Goal: Information Seeking & Learning: Learn about a topic

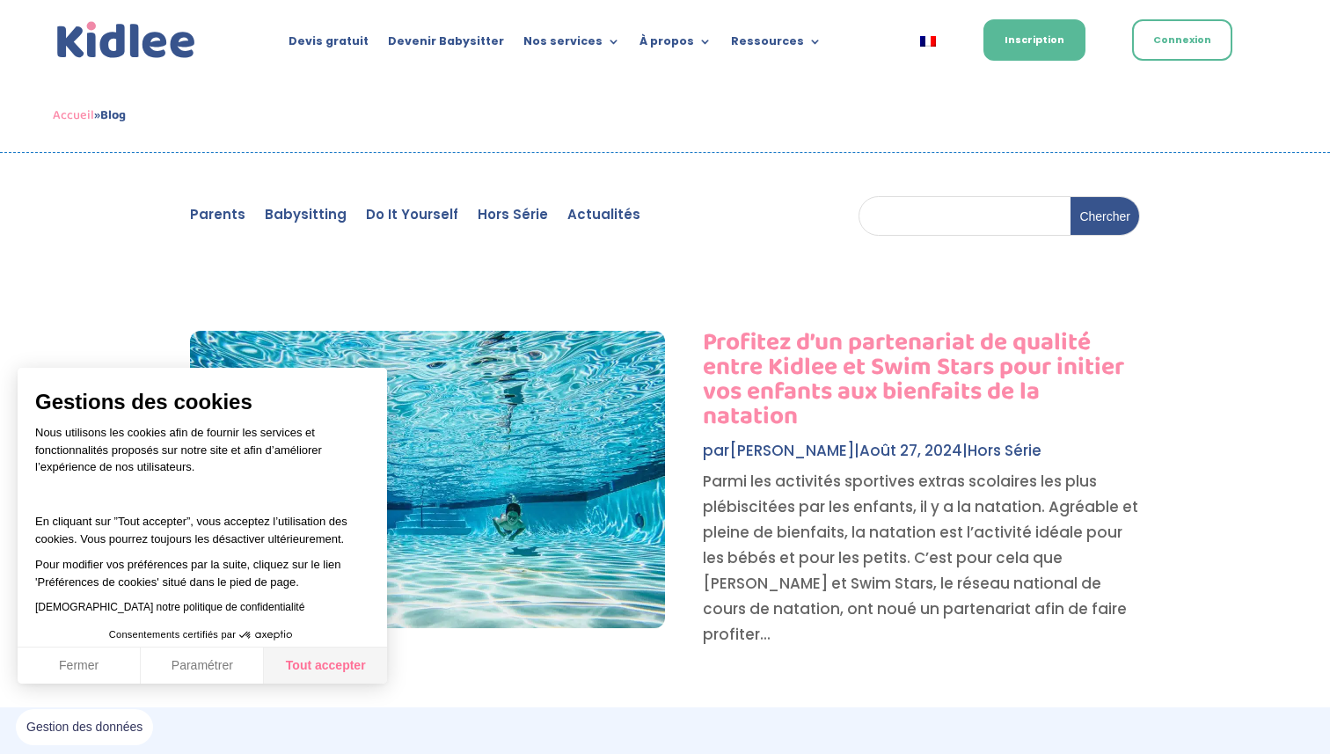
click at [328, 657] on button "Tout accepter" at bounding box center [325, 666] width 123 height 37
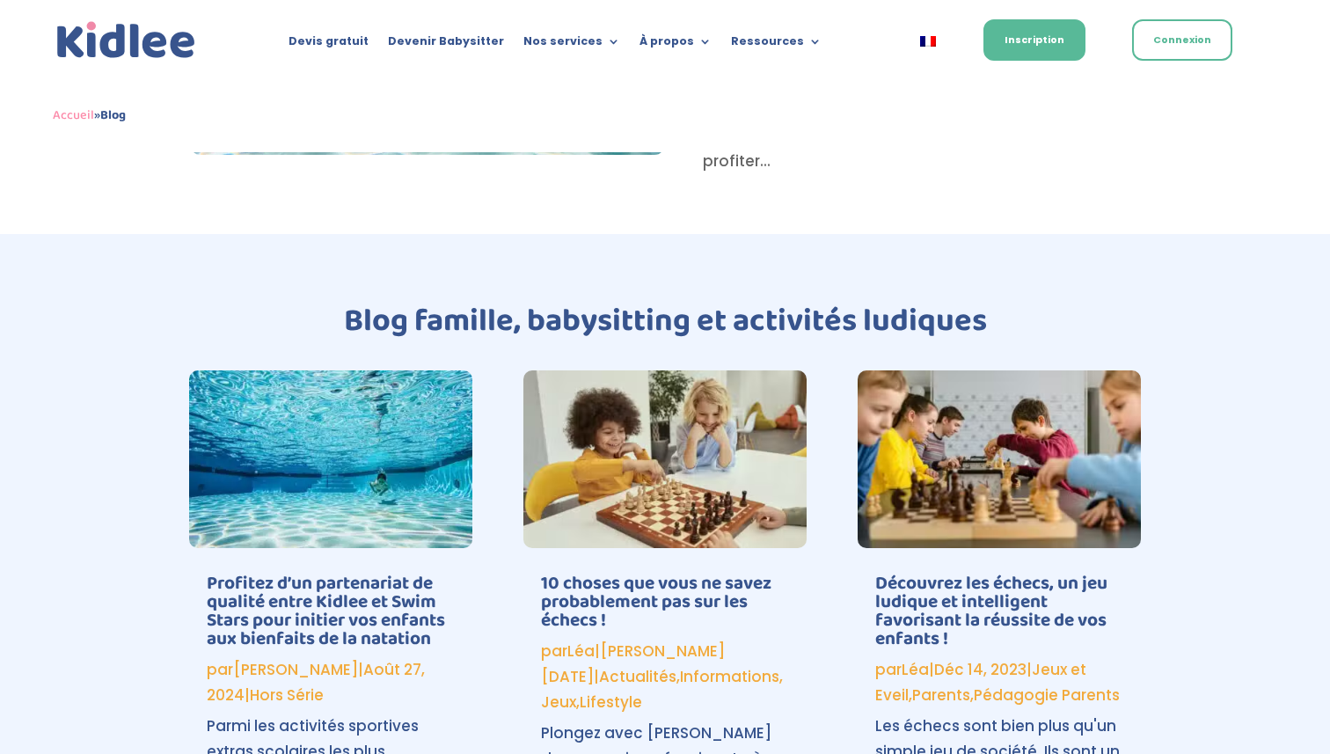
scroll to position [474, 0]
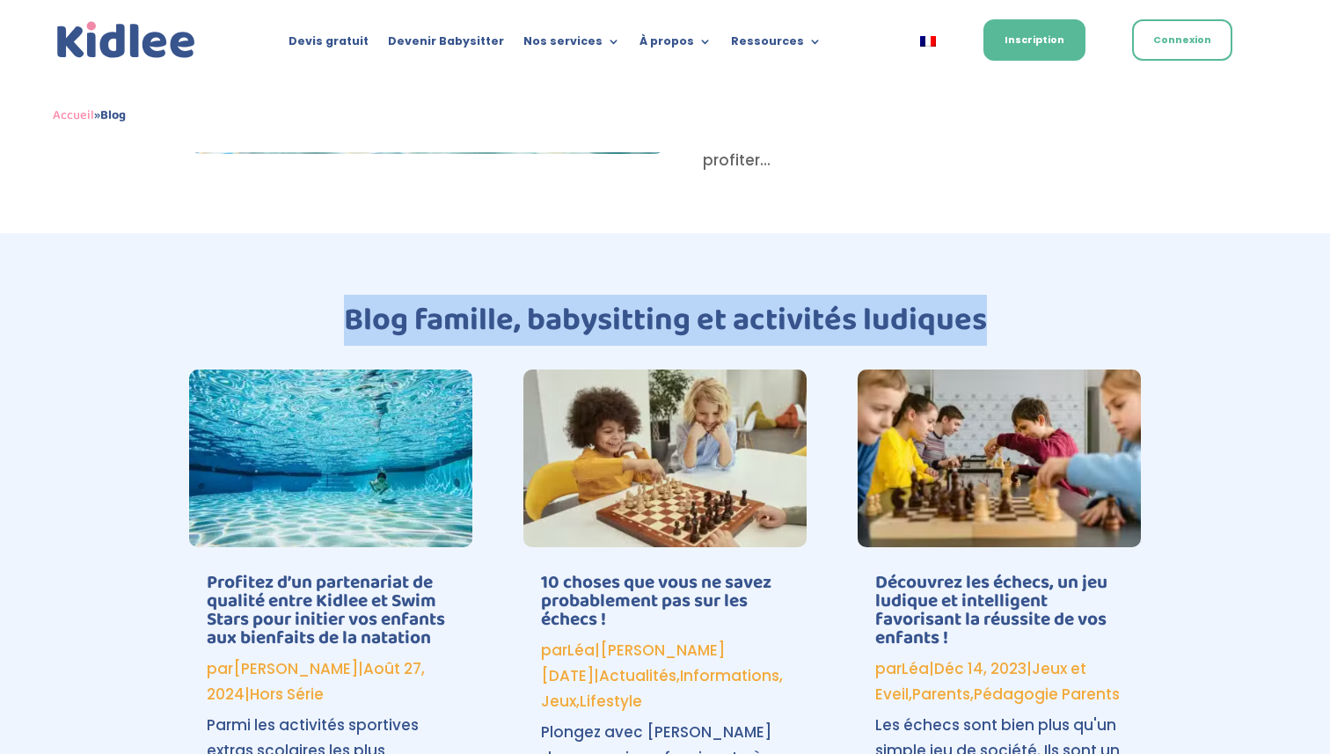
drag, startPoint x: 345, startPoint y: 316, endPoint x: 999, endPoint y: 336, distance: 654.9
click at [999, 336] on h1 "Blog famille, babysitting et activités ludiques" at bounding box center [665, 324] width 950 height 40
click at [976, 325] on h1 "Blog famille, babysitting et activités ludiques" at bounding box center [665, 324] width 950 height 40
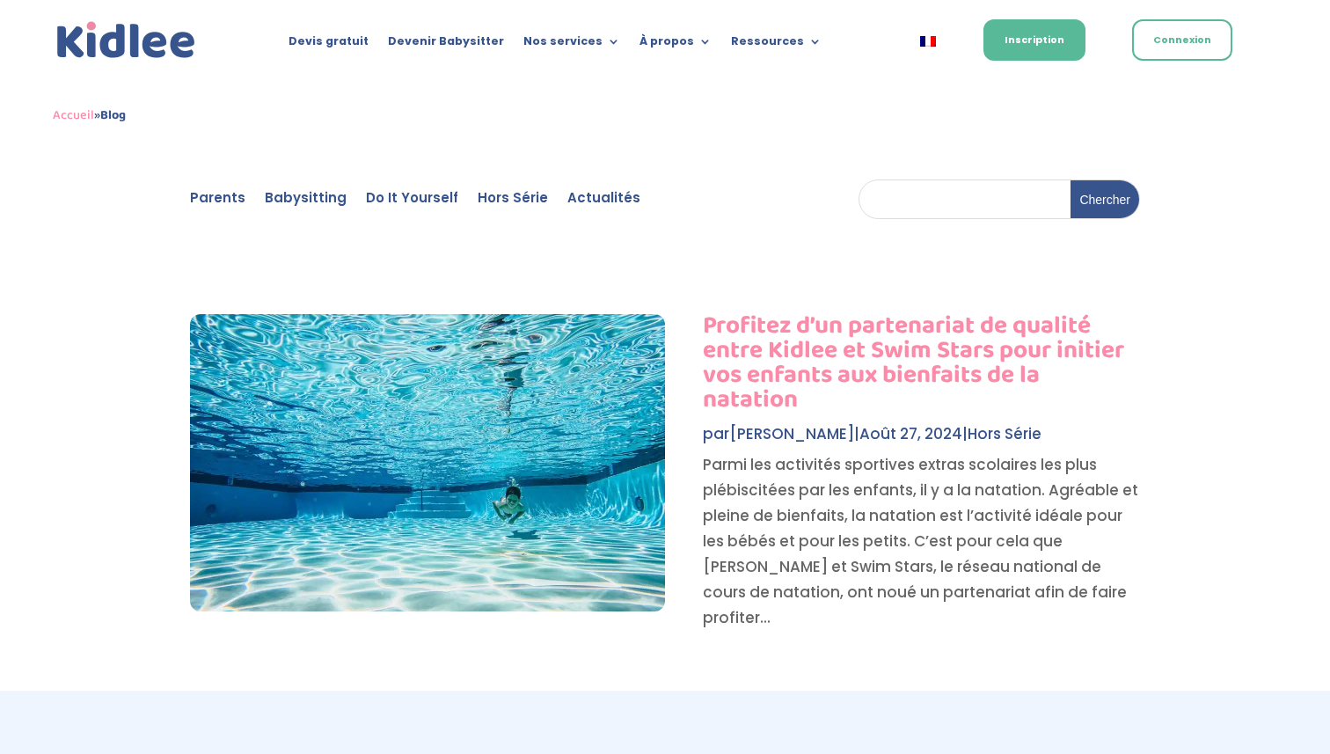
scroll to position [0, 0]
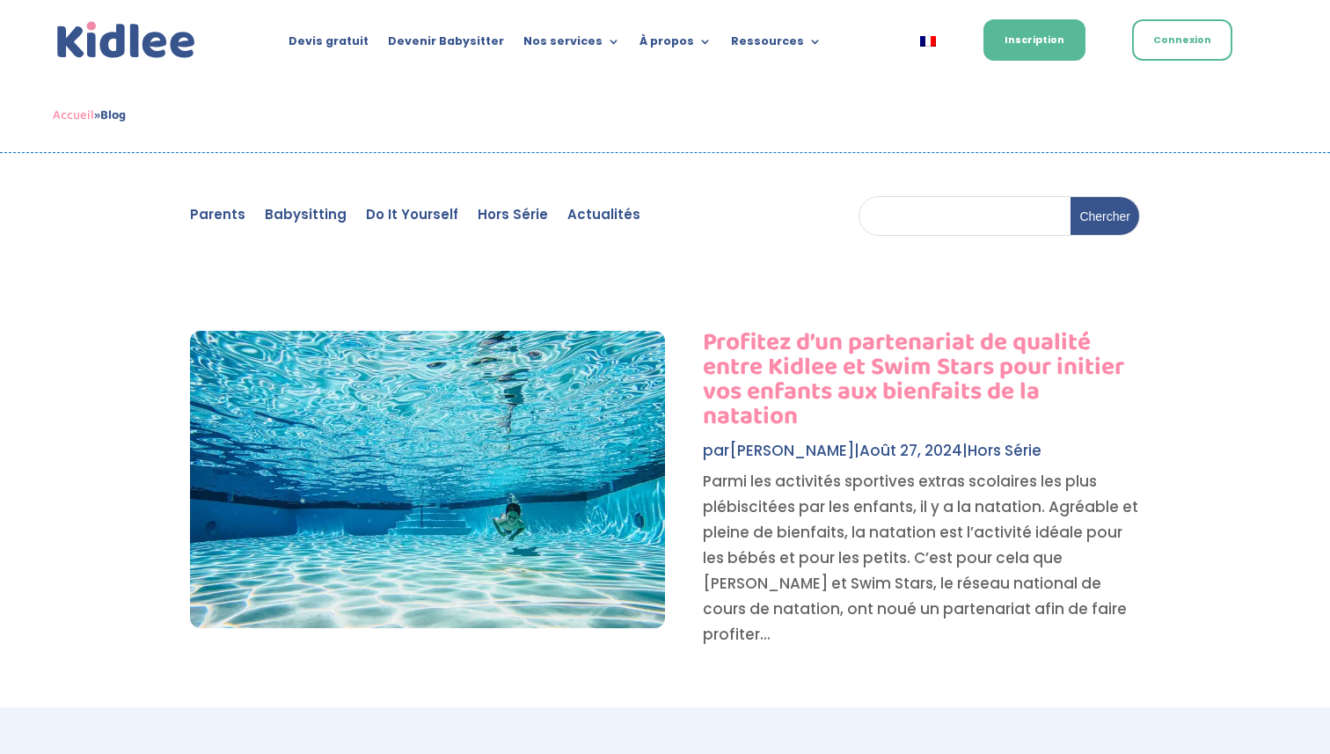
click at [135, 37] on img at bounding box center [126, 41] width 147 height 46
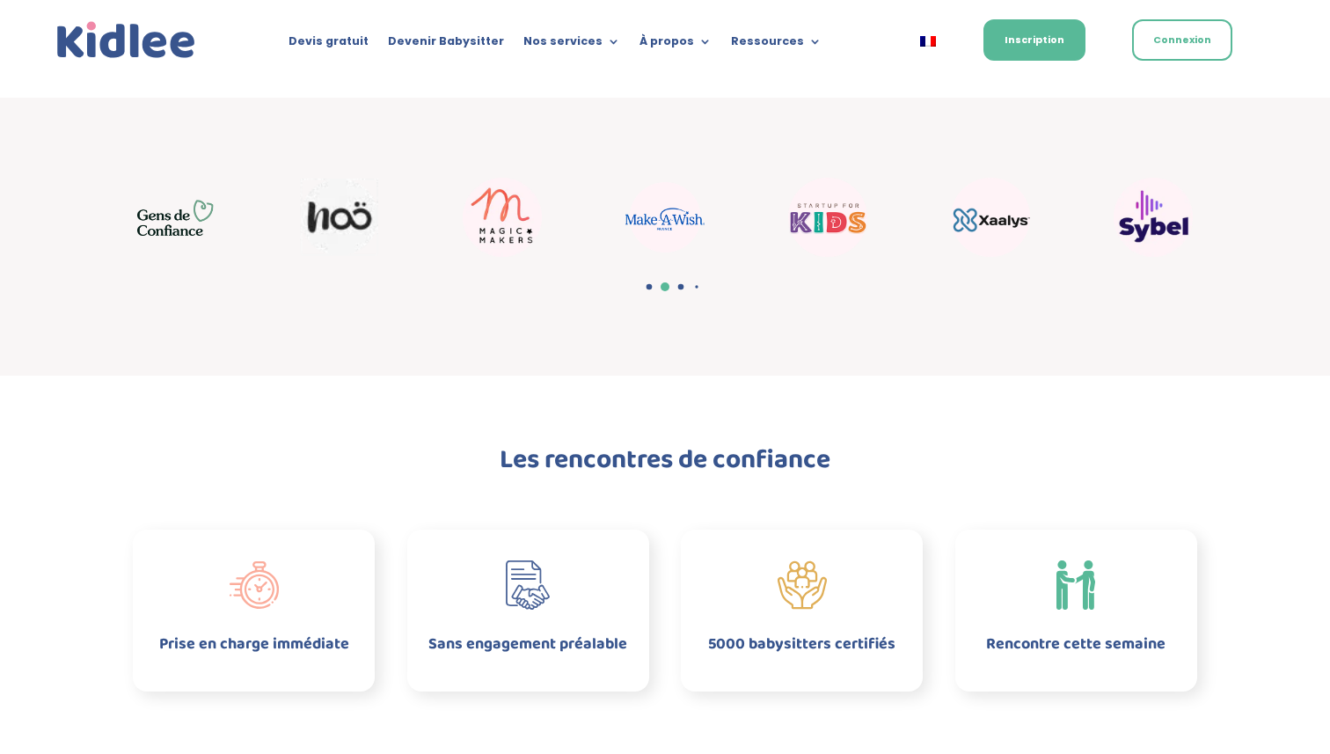
scroll to position [528, 0]
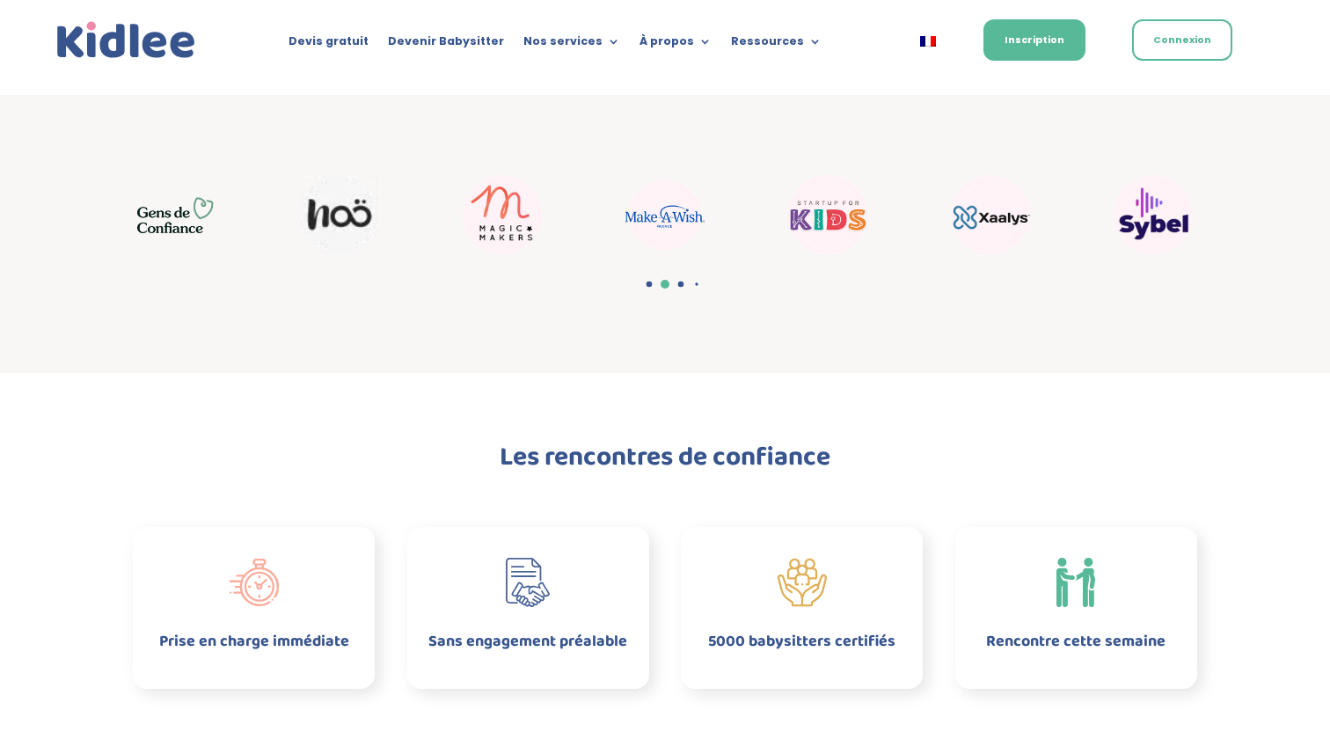
click at [680, 287] on span "Go to slide 3" at bounding box center [681, 285] width 6 height 6
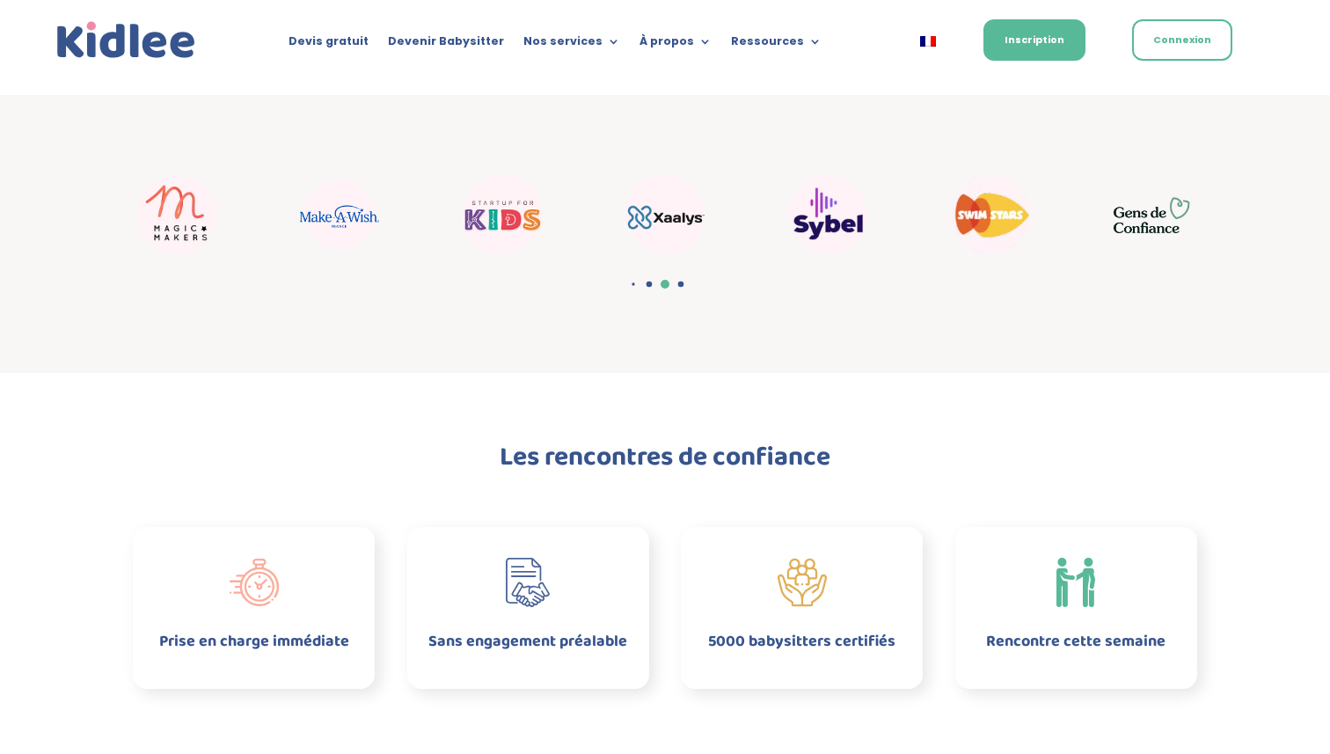
click at [680, 287] on span "Go to slide 4" at bounding box center [681, 285] width 6 height 6
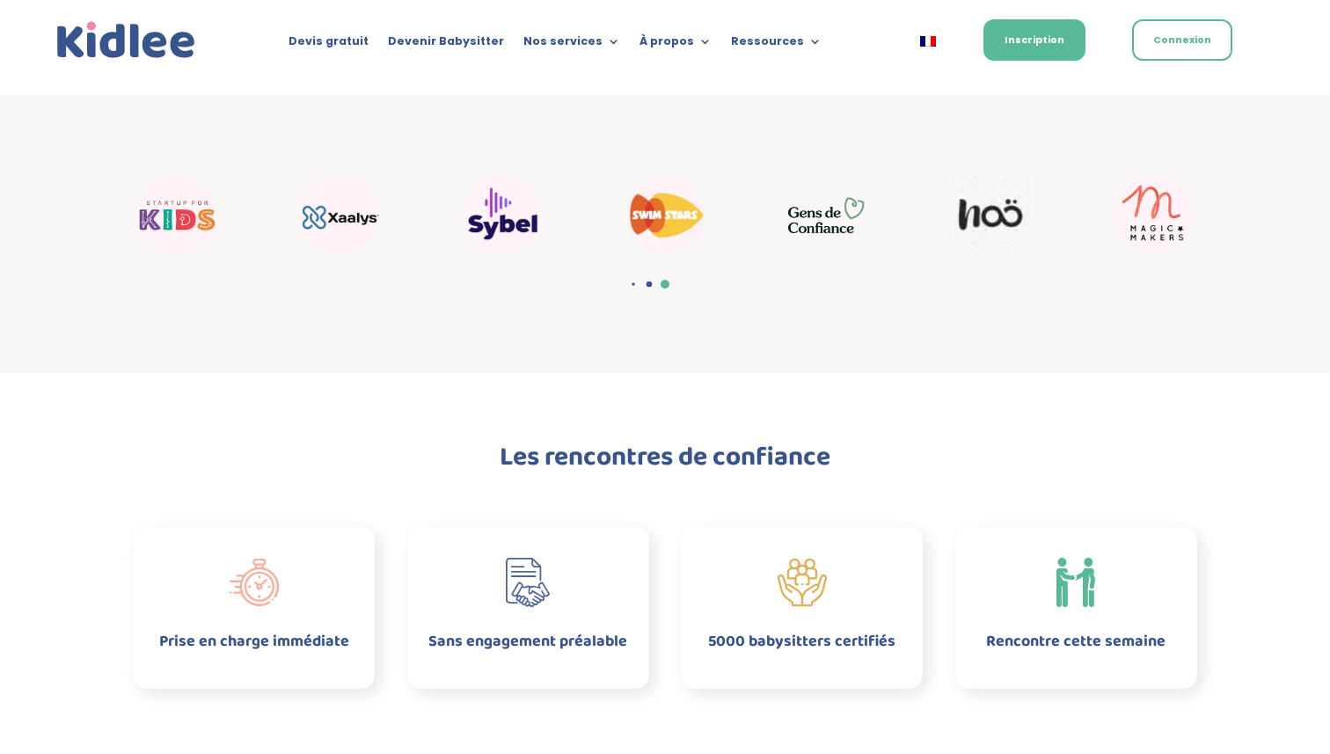
click at [635, 288] on div at bounding box center [665, 289] width 79 height 26
click at [634, 283] on span "Go to slide 2" at bounding box center [633, 283] width 3 height 3
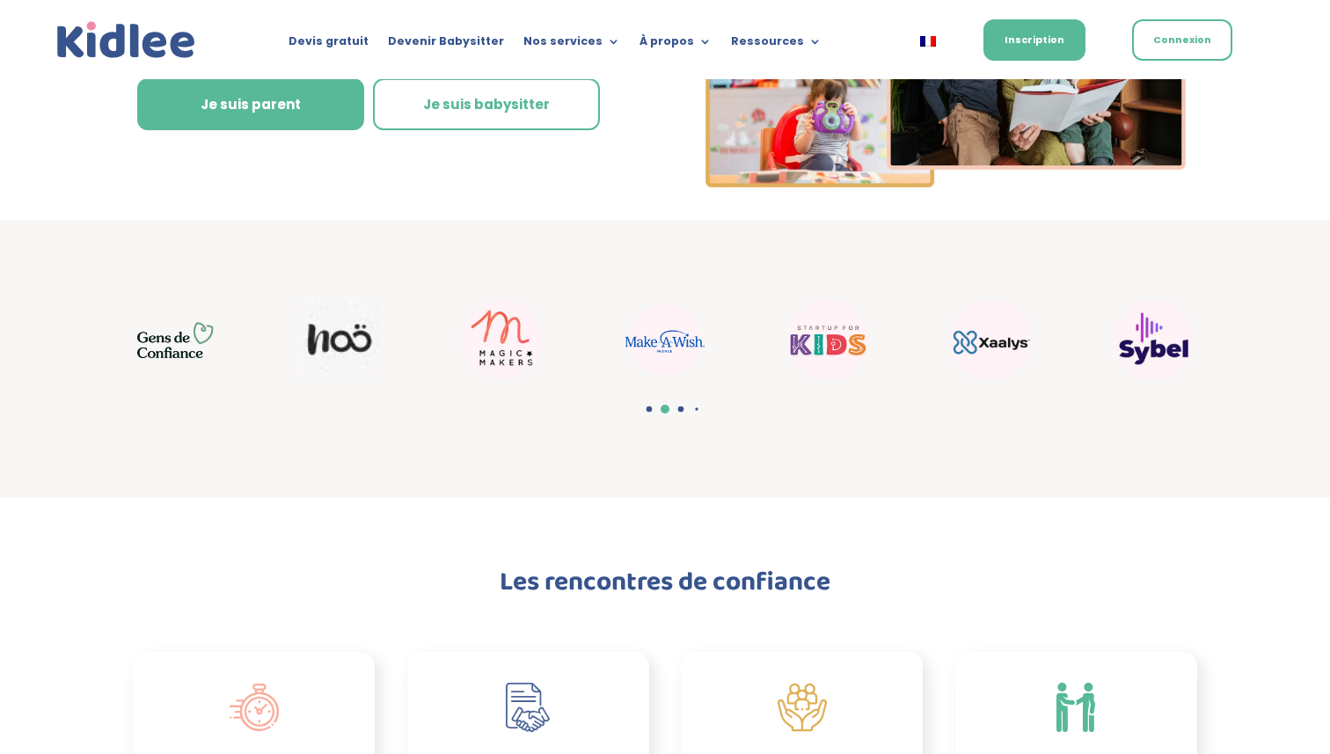
scroll to position [425, 0]
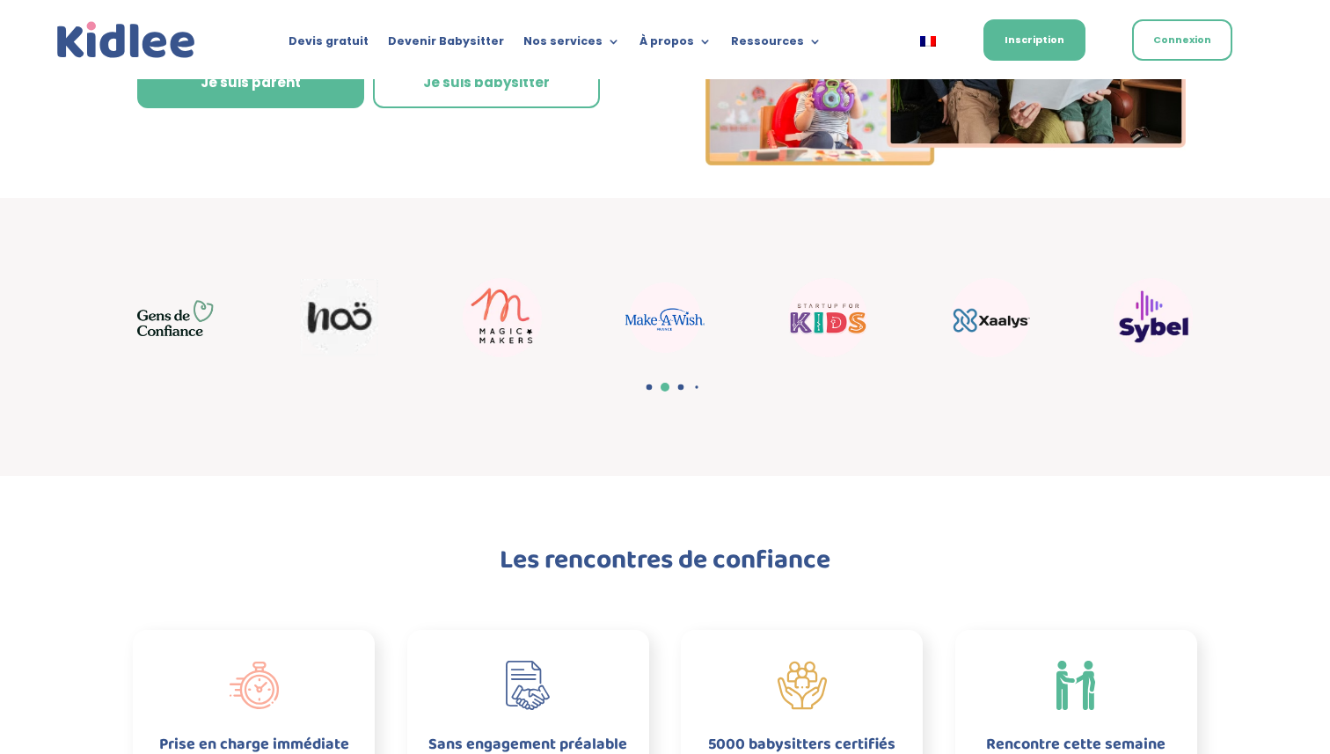
click at [677, 389] on div at bounding box center [665, 392] width 79 height 26
click at [681, 389] on span "Go to slide 3" at bounding box center [681, 387] width 6 height 6
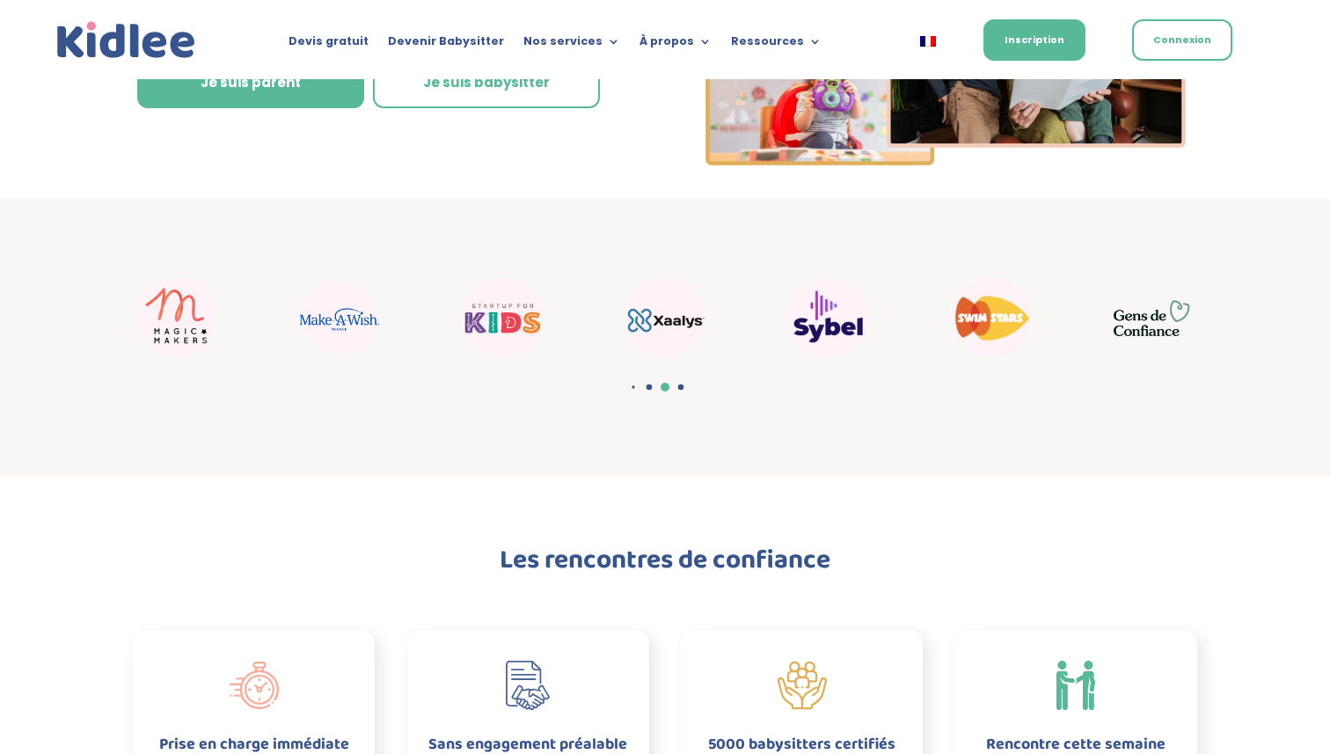
click at [681, 389] on span "Go to slide 4" at bounding box center [681, 387] width 6 height 6
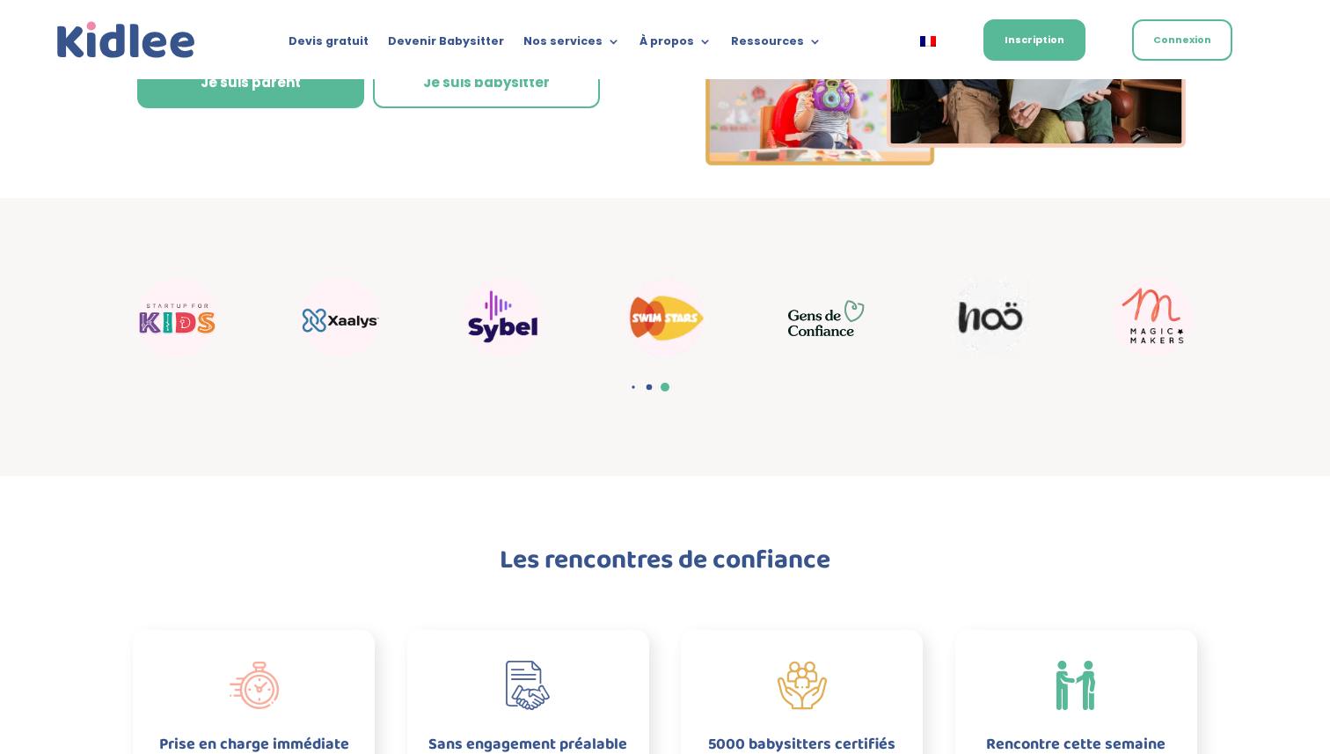
click at [647, 385] on span "Go to slide 3" at bounding box center [650, 387] width 6 height 6
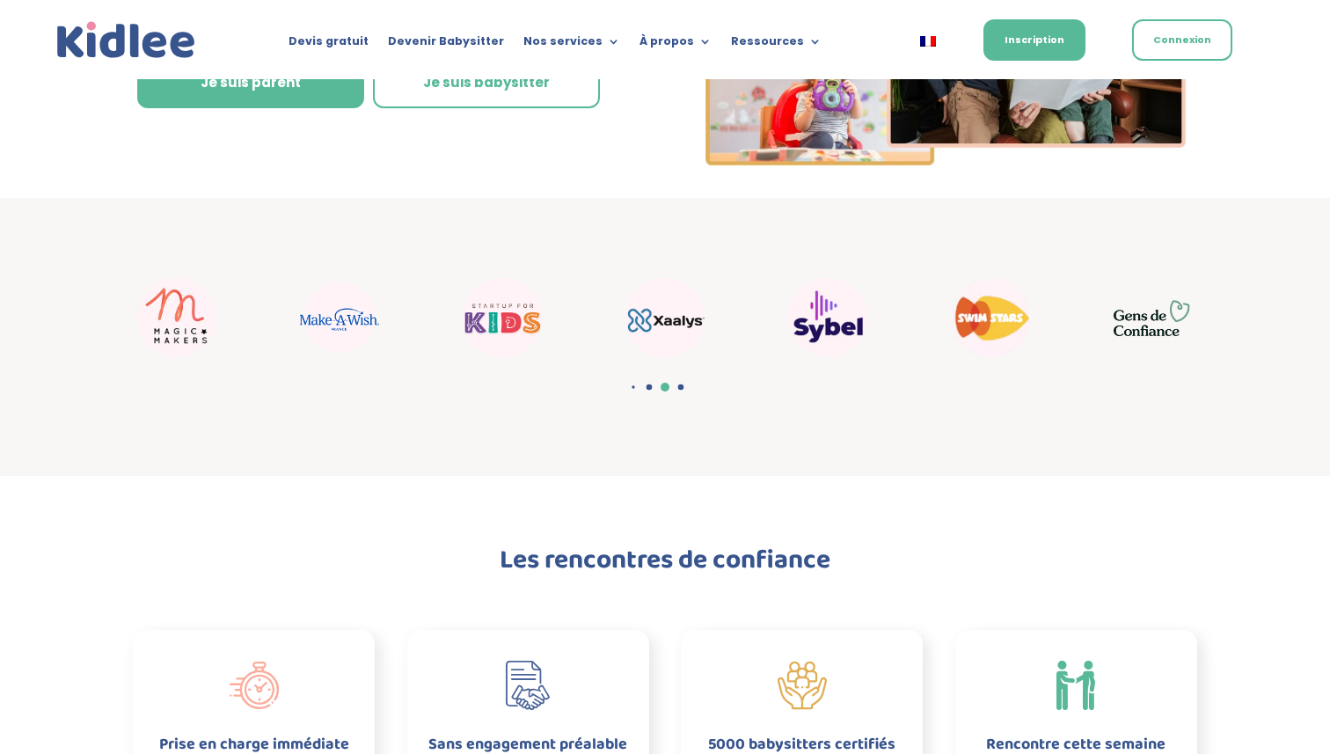
click at [648, 389] on span "Go to slide 2" at bounding box center [650, 387] width 6 height 6
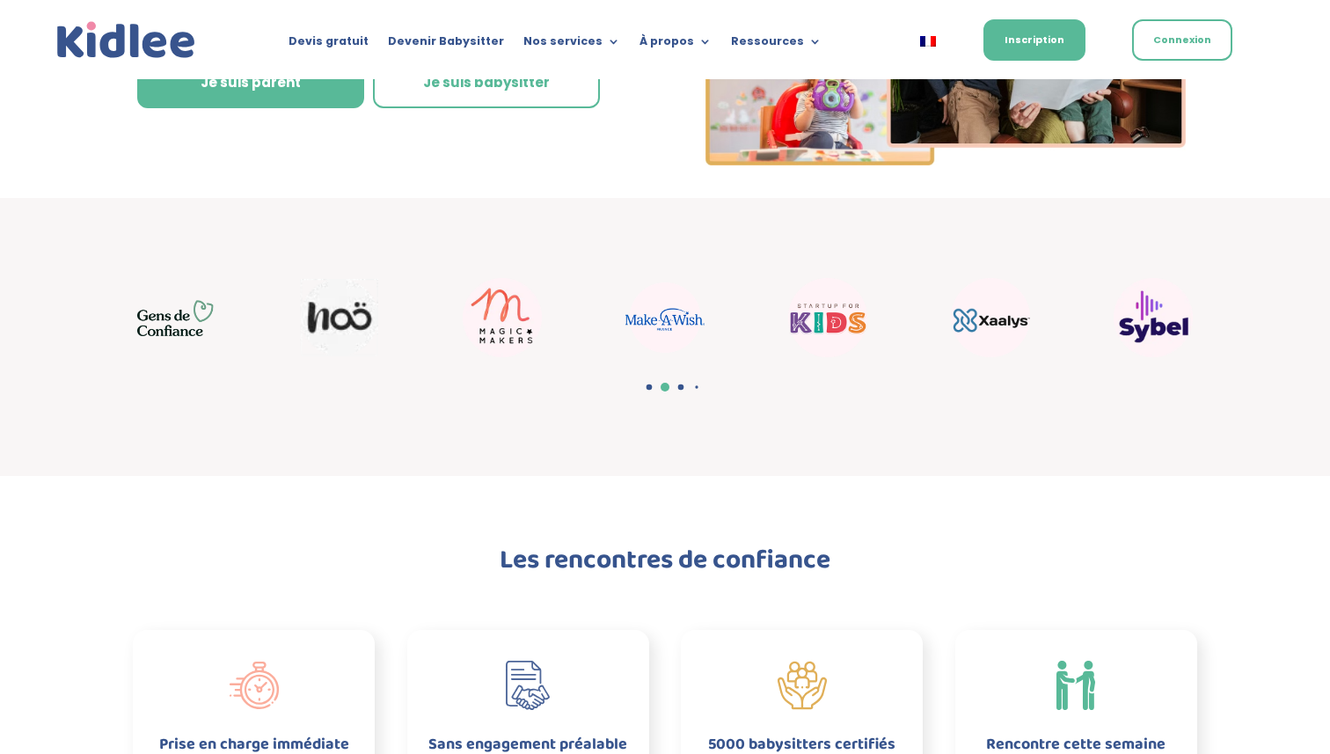
click at [650, 389] on span "Go to slide 1" at bounding box center [650, 387] width 6 height 6
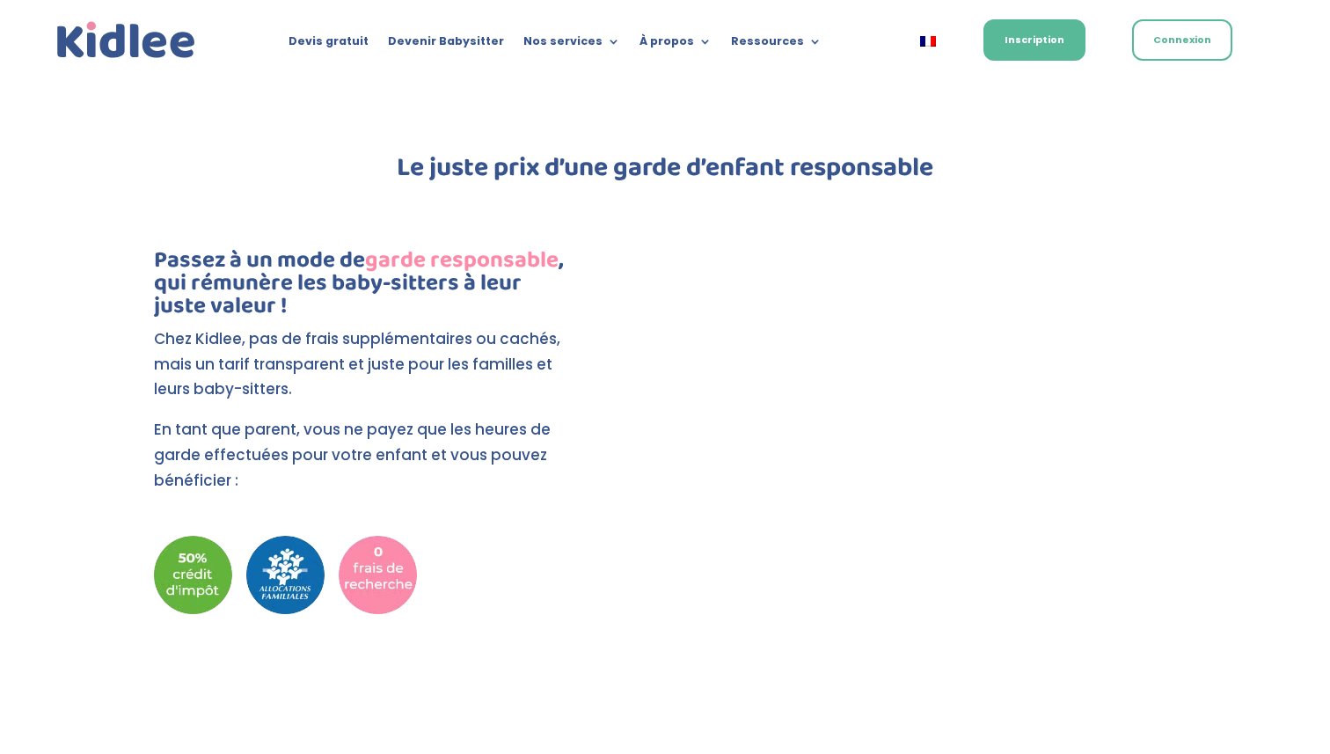
scroll to position [1642, 0]
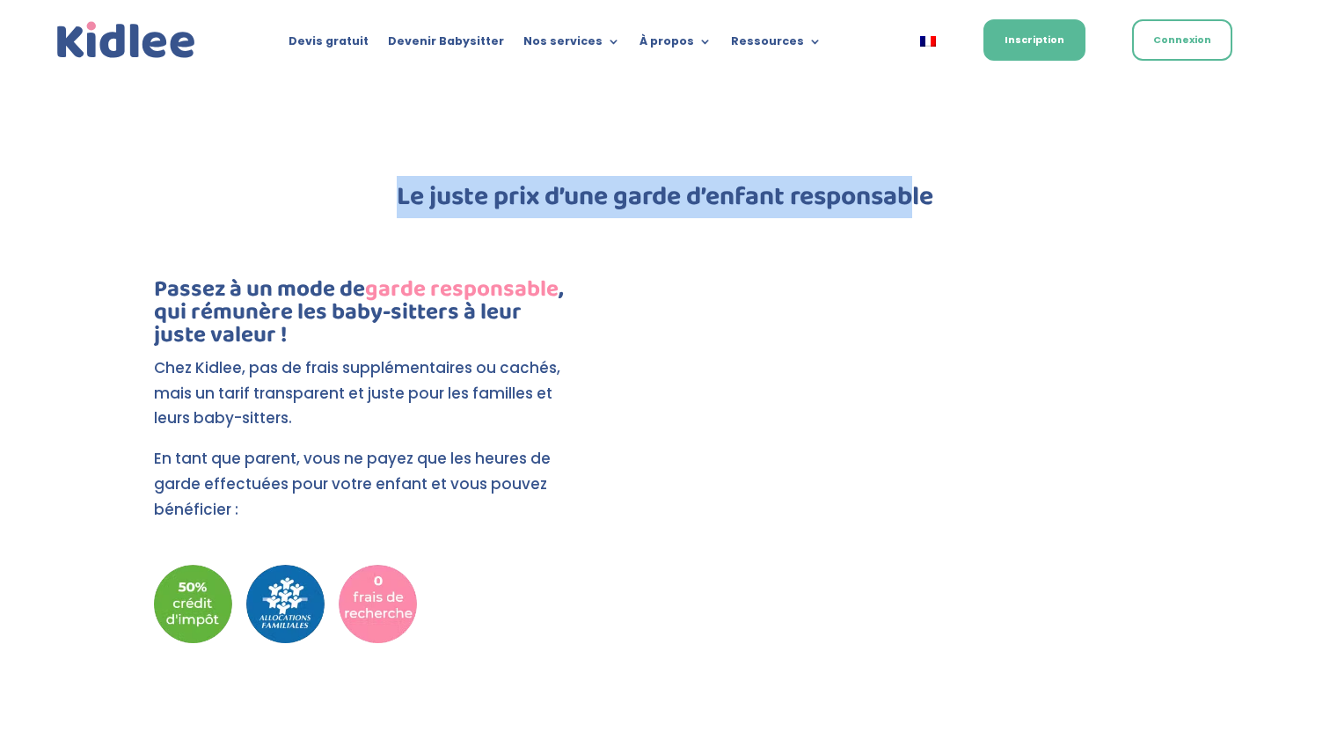
drag, startPoint x: 392, startPoint y: 202, endPoint x: 914, endPoint y: 206, distance: 521.7
click at [914, 204] on h2 "Le juste prix d’une garde d’enfant responsable" at bounding box center [665, 201] width 1065 height 35
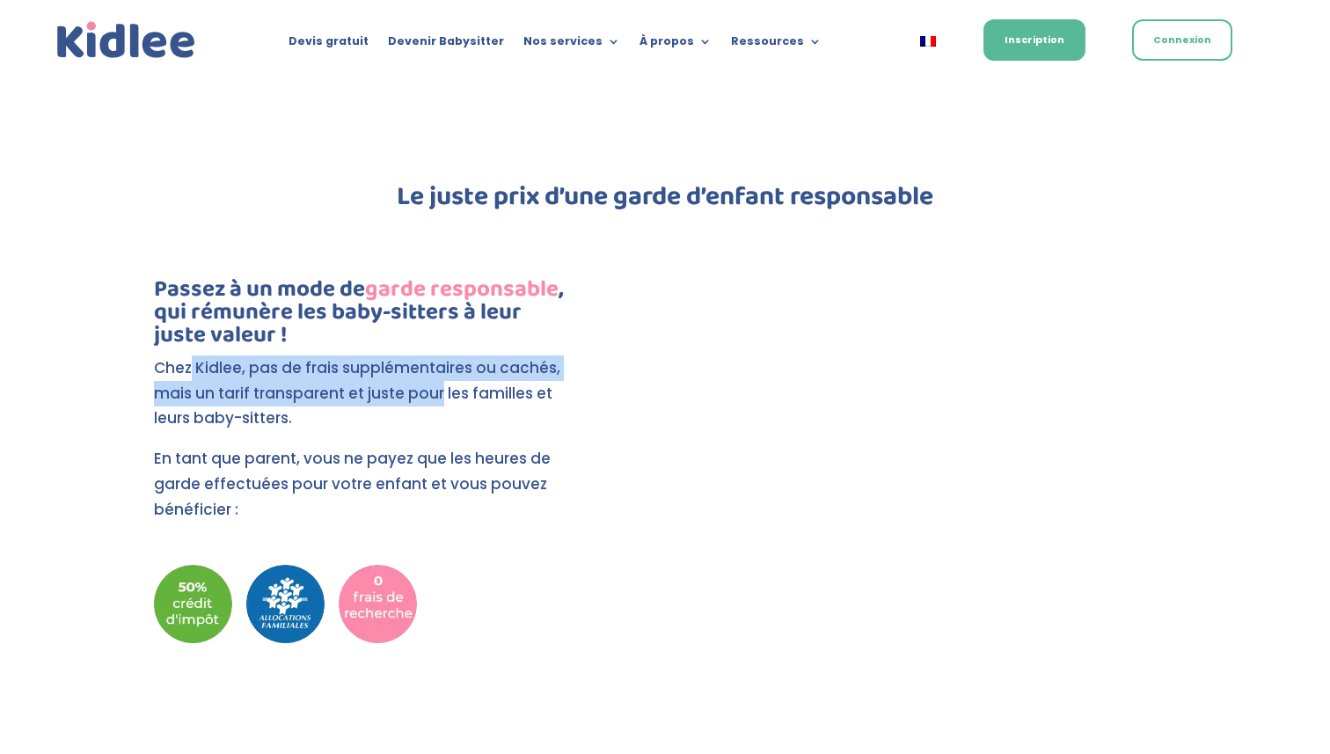
drag, startPoint x: 192, startPoint y: 373, endPoint x: 441, endPoint y: 392, distance: 249.7
click at [441, 392] on p "Chez Kidlee, pas de frais supplémentaires ou cachés, mais un tarif transparent …" at bounding box center [361, 400] width 414 height 91
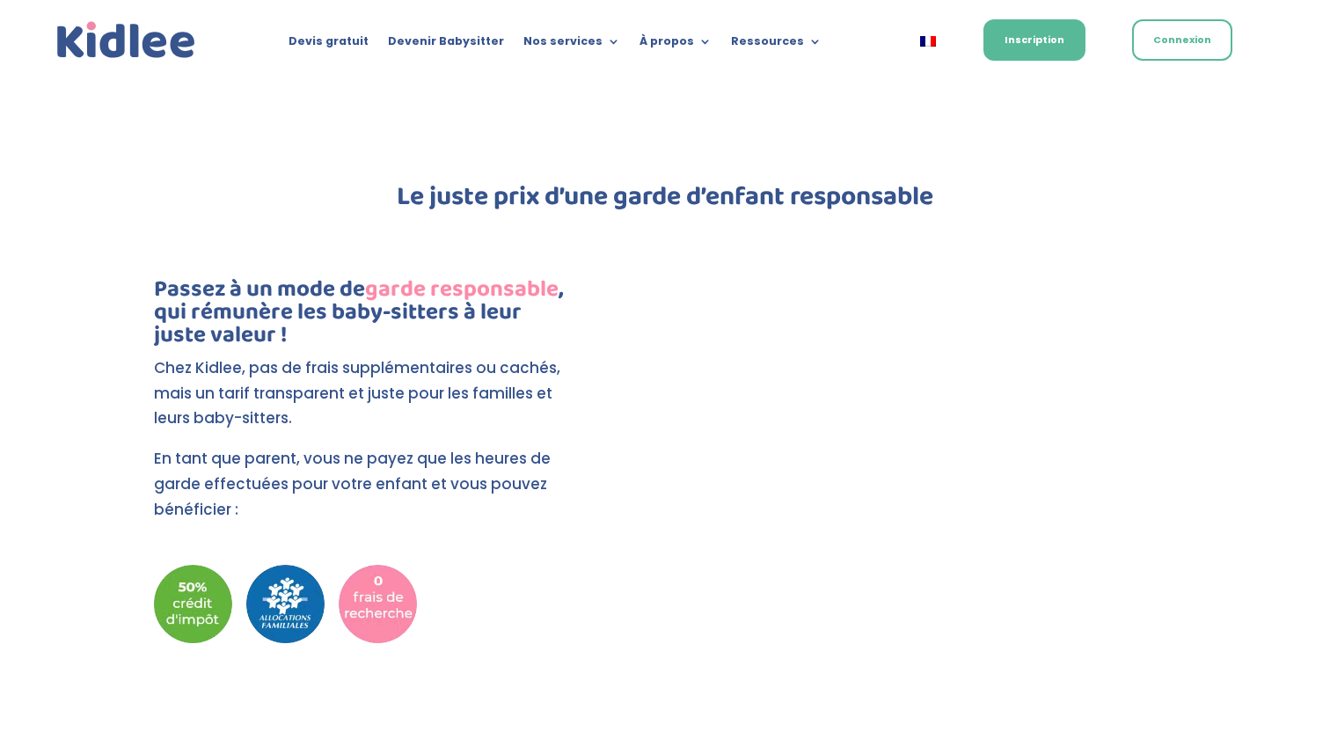
click at [471, 399] on p "Chez Kidlee, pas de frais supplémentaires ou cachés, mais un tarif transparent …" at bounding box center [361, 400] width 414 height 91
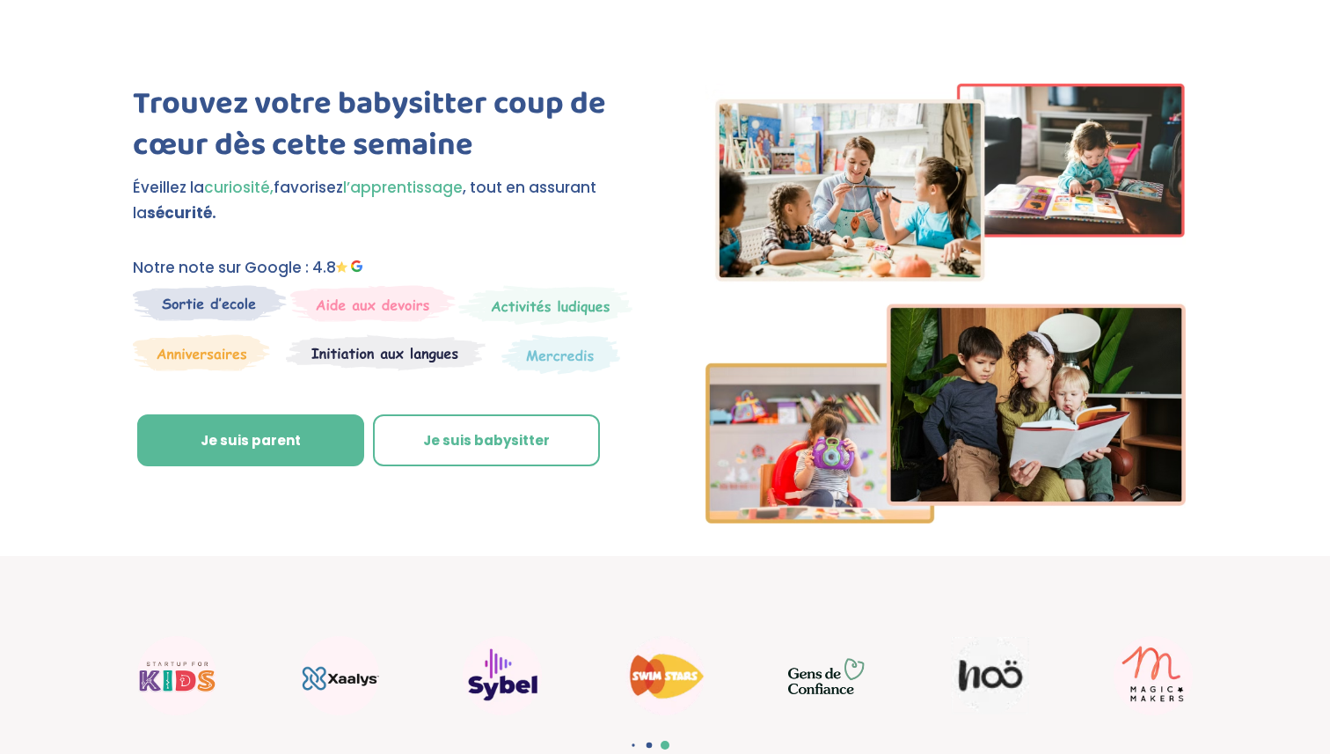
scroll to position [0, 0]
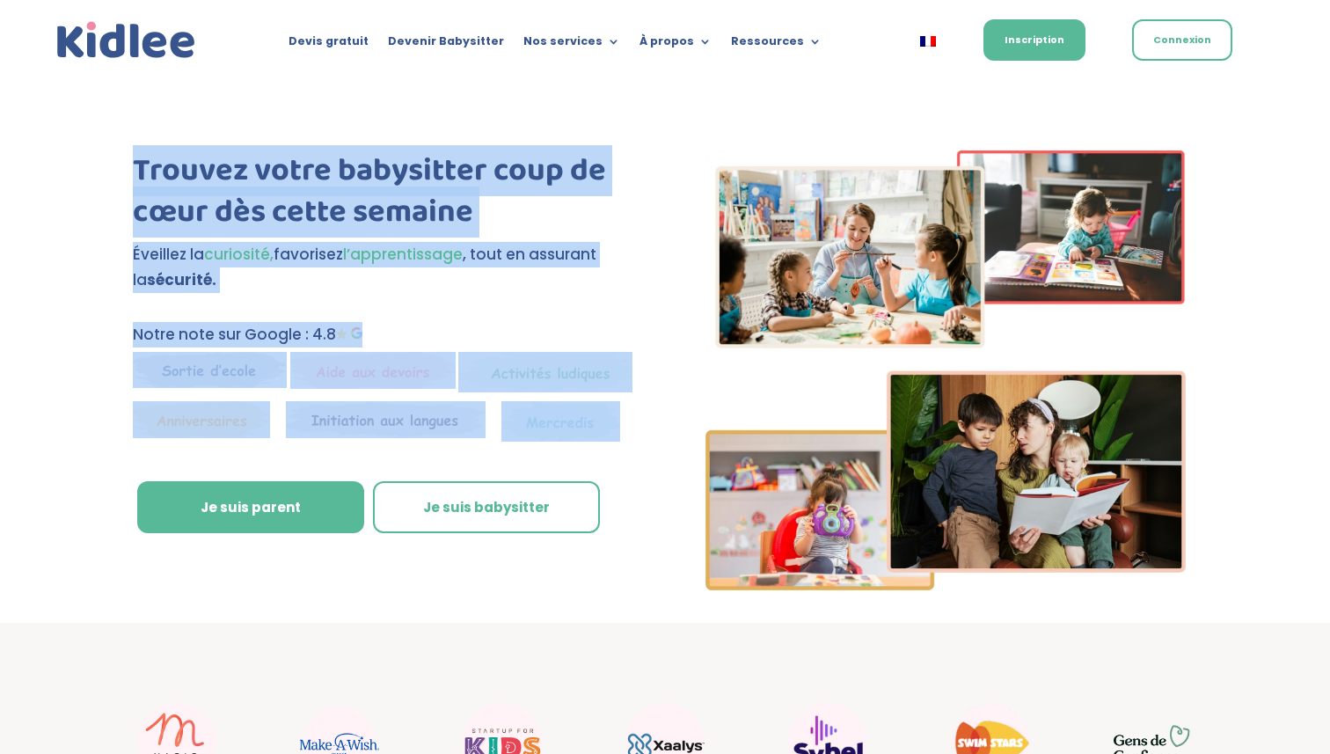
drag, startPoint x: 135, startPoint y: 159, endPoint x: 588, endPoint y: 418, distance: 521.7
click at [588, 418] on div "Trouvez votre babysitter coup de cœur dès cette semaine Éveillez la curiosité, …" at bounding box center [384, 356] width 503 height 412
click at [631, 426] on div "Trouvez votre babysitter coup de cœur dès cette semaine Éveillez la curiosité, …" at bounding box center [384, 356] width 503 height 412
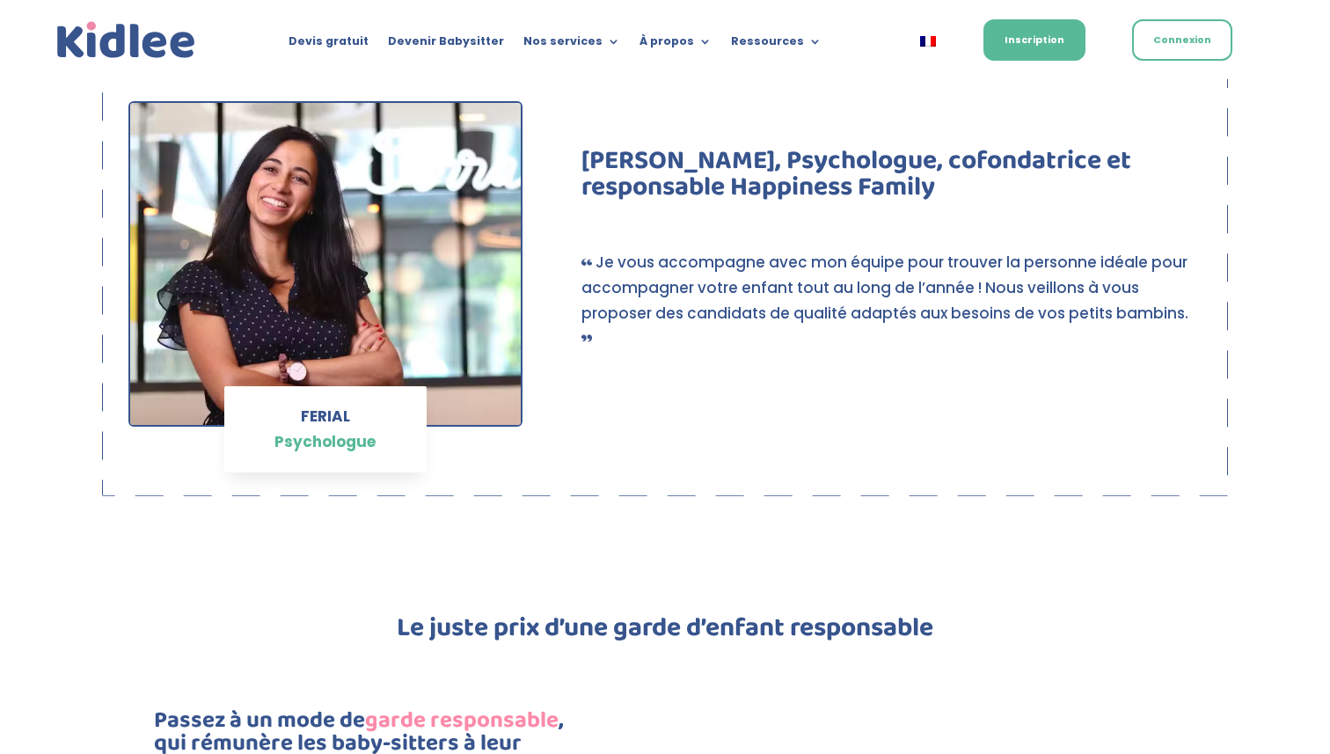
scroll to position [1211, 0]
click at [1241, 265] on div "FERIAL Psychologue [PERSON_NAME], Psychologue, cofondatrice et responsable Happ…" at bounding box center [665, 310] width 1330 height 466
drag, startPoint x: 1230, startPoint y: 265, endPoint x: 1201, endPoint y: 264, distance: 29.0
click at [1201, 264] on div "FERIAL Psychologue [PERSON_NAME], Psychologue, cofondatrice et responsable Happ…" at bounding box center [665, 310] width 1330 height 466
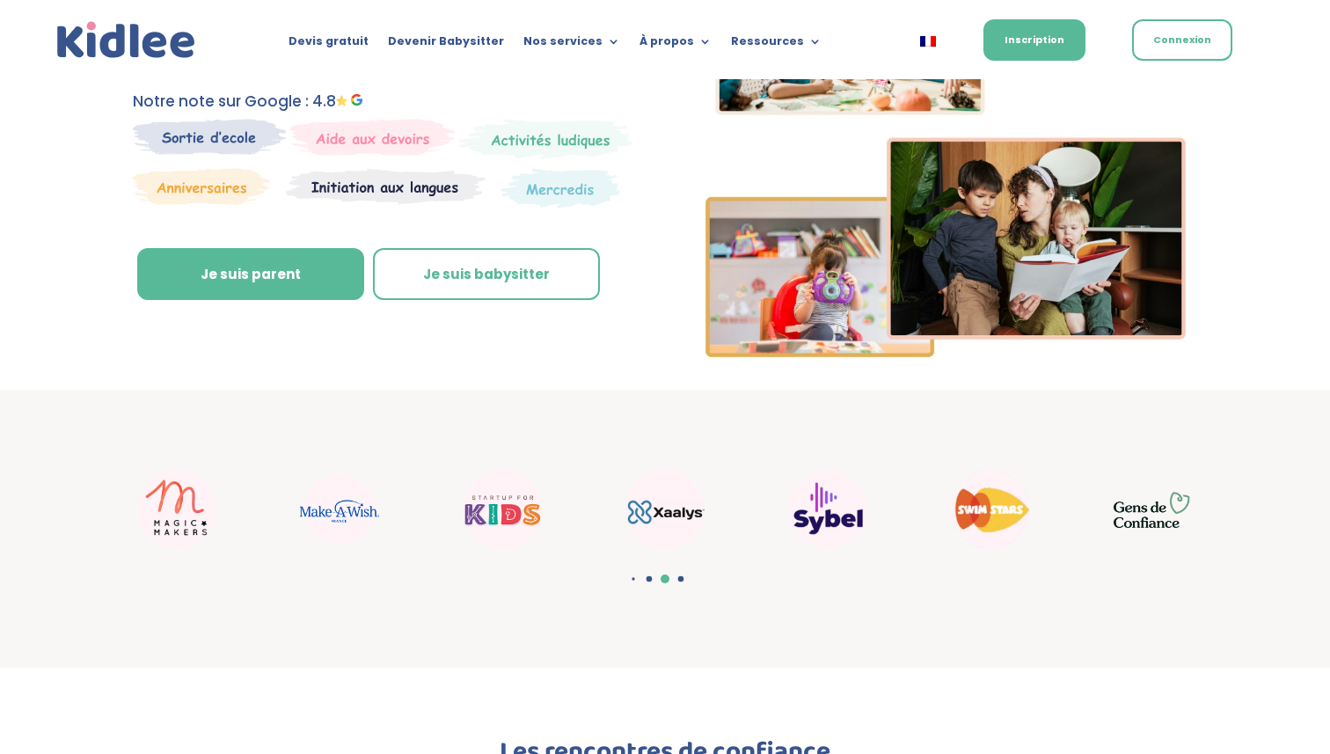
scroll to position [238, 0]
